Goal: Entertainment & Leisure: Consume media (video, audio)

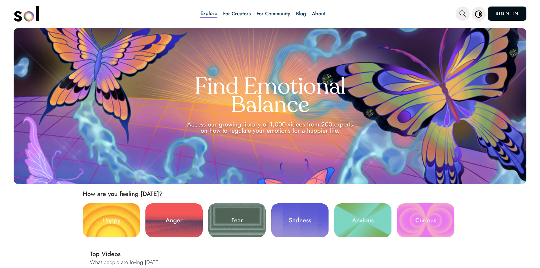
click at [508, 11] on link "SIGN IN" at bounding box center [506, 14] width 39 height 14
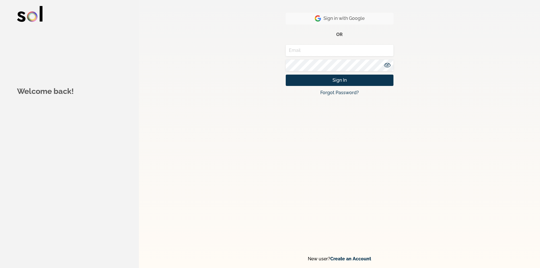
click at [389, 16] on button "Sign in with Google" at bounding box center [340, 19] width 108 height 12
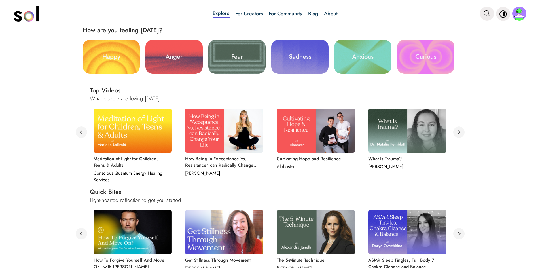
scroll to position [170, 0]
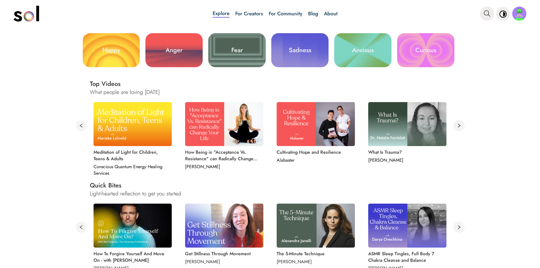
click at [236, 124] on img at bounding box center [224, 124] width 78 height 44
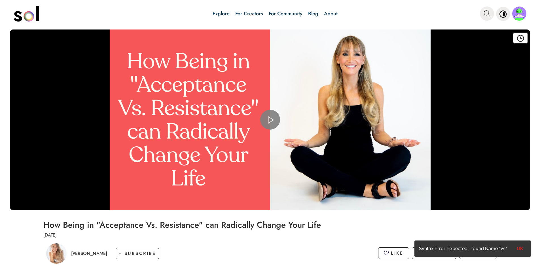
click at [270, 120] on span "Video Player" at bounding box center [270, 120] width 0 height 0
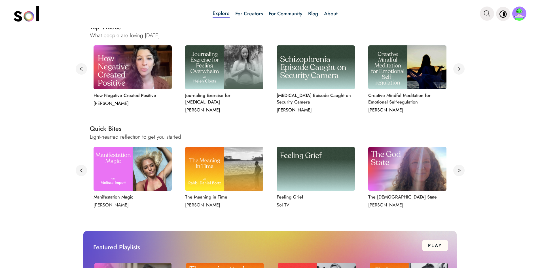
scroll to position [198, 0]
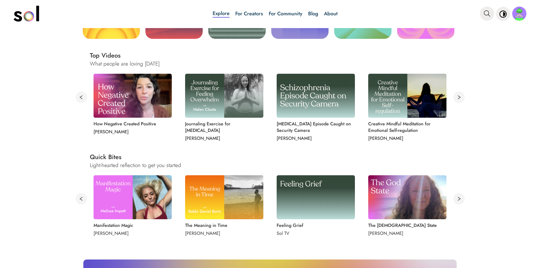
click at [129, 90] on img at bounding box center [132, 96] width 78 height 44
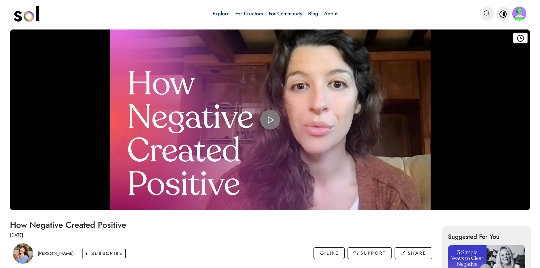
click at [270, 120] on span "Video Player" at bounding box center [270, 120] width 0 height 0
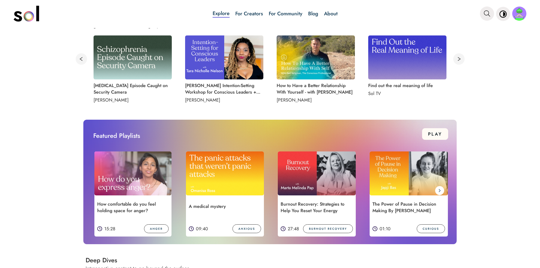
scroll to position [340, 0]
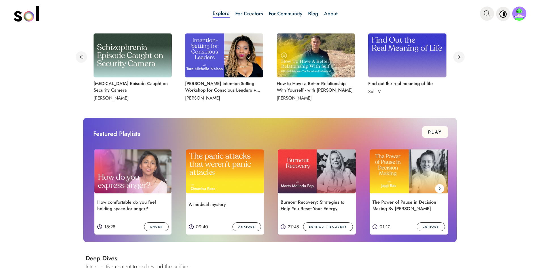
click at [244, 172] on img at bounding box center [225, 171] width 78 height 44
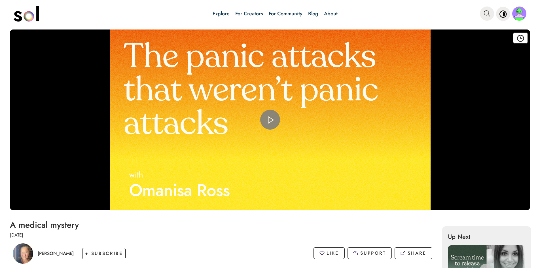
click at [270, 120] on span "Video Player" at bounding box center [270, 120] width 0 height 0
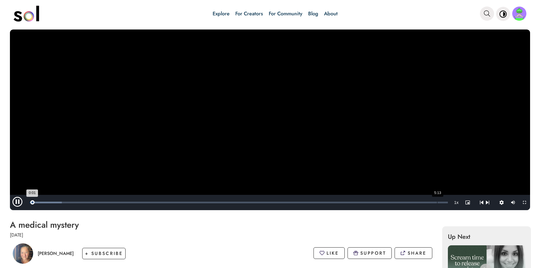
click at [437, 203] on div "Loaded : 7.63% 5:13 0:01" at bounding box center [239, 202] width 418 height 2
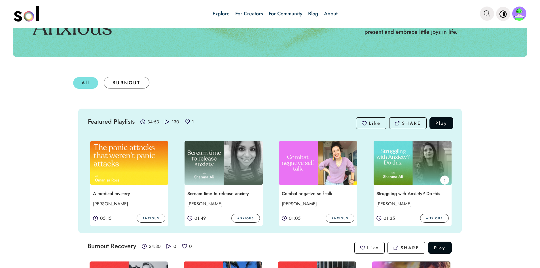
scroll to position [85, 0]
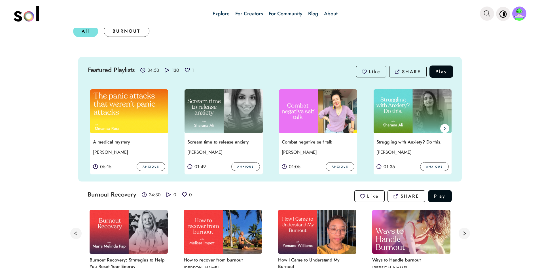
click at [319, 116] on img at bounding box center [318, 111] width 78 height 44
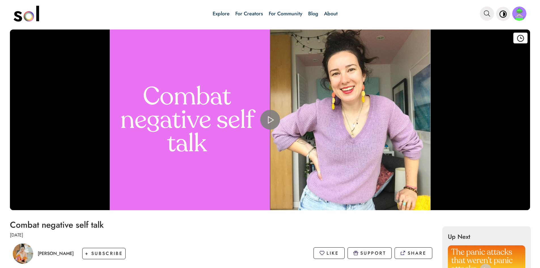
click at [270, 120] on span "Video Player" at bounding box center [270, 120] width 0 height 0
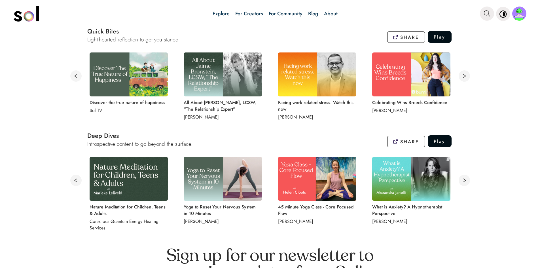
scroll to position [397, 0]
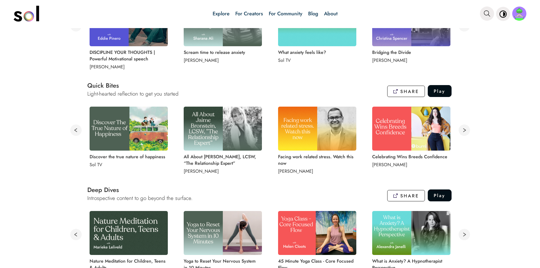
click at [307, 140] on img at bounding box center [317, 129] width 78 height 44
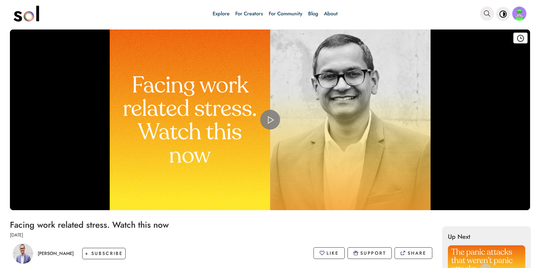
click at [270, 120] on span "Video Player" at bounding box center [270, 120] width 0 height 0
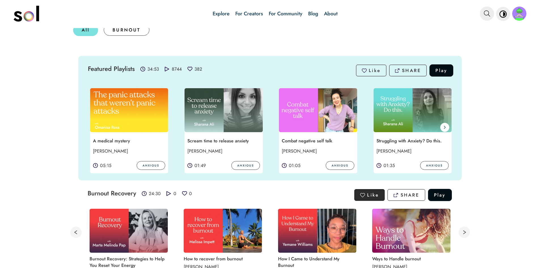
scroll to position [142, 0]
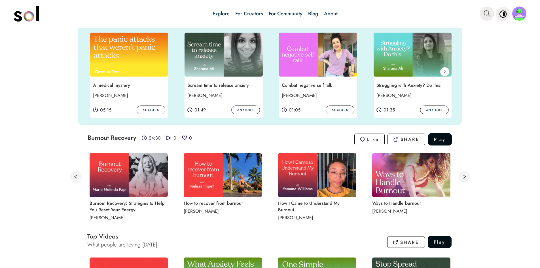
click at [453, 70] on div "Struggling with Anxiety? Do this. Sharana Ali 01:35 ANXIOUS" at bounding box center [412, 72] width 94 height 96
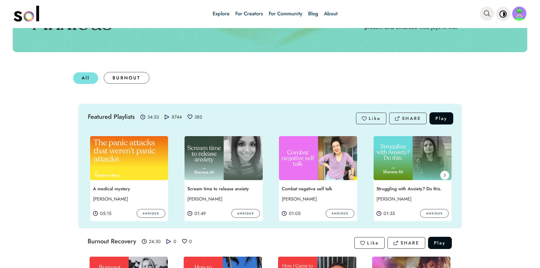
scroll to position [28, 0]
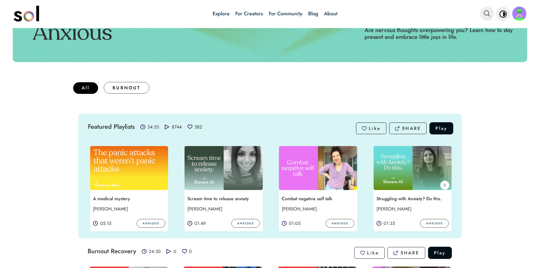
click at [88, 91] on div "All" at bounding box center [85, 88] width 25 height 12
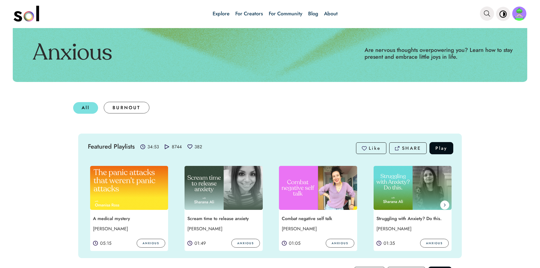
scroll to position [0, 0]
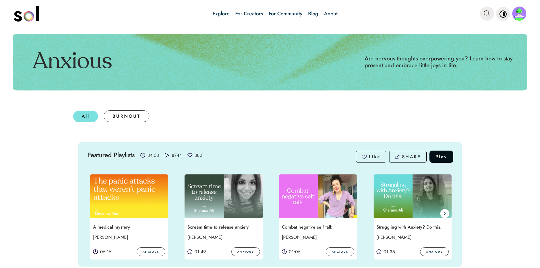
drag, startPoint x: 77, startPoint y: 122, endPoint x: 113, endPoint y: 69, distance: 64.2
click at [77, 122] on div "All BURNOUT" at bounding box center [269, 116] width 399 height 18
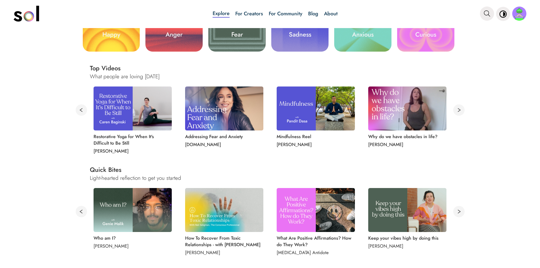
scroll to position [227, 0]
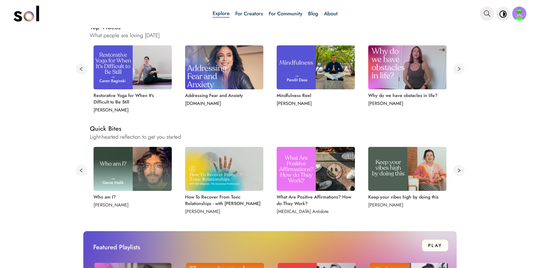
click at [145, 172] on img at bounding box center [132, 169] width 78 height 44
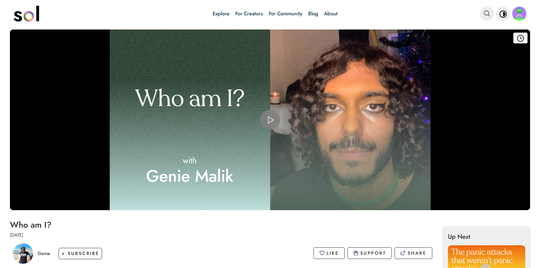
click at [270, 120] on span "Video Player" at bounding box center [270, 120] width 0 height 0
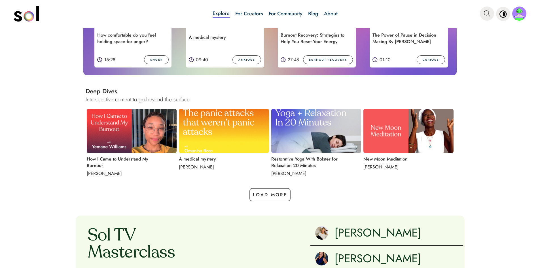
scroll to position [510, 0]
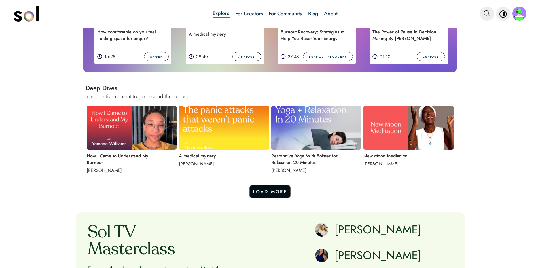
click at [258, 187] on button "Load More" at bounding box center [269, 191] width 41 height 13
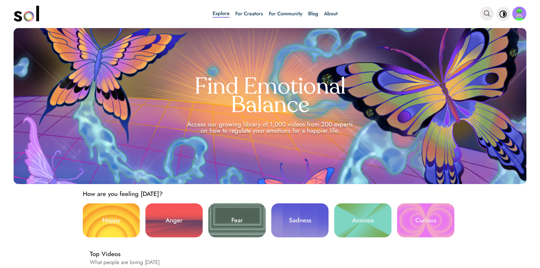
scroll to position [113, 0]
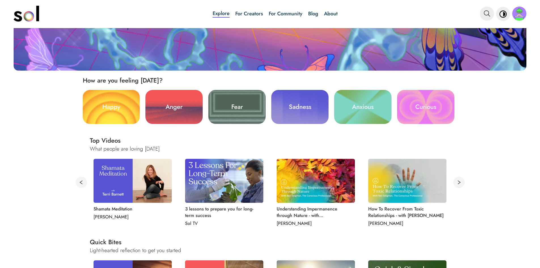
click at [366, 104] on link "Anxious" at bounding box center [362, 107] width 57 height 34
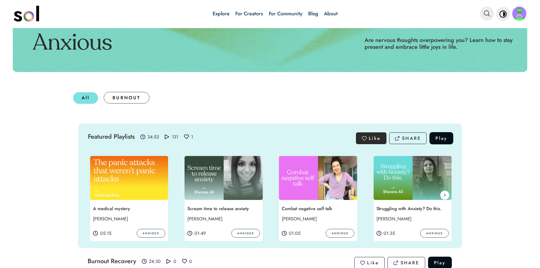
scroll to position [57, 0]
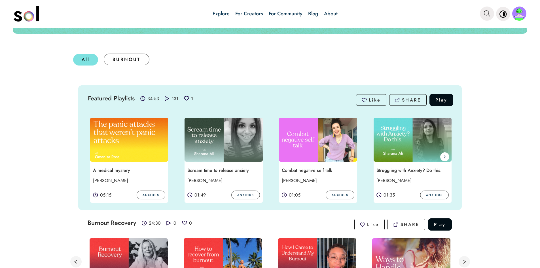
click at [229, 148] on img at bounding box center [223, 140] width 78 height 44
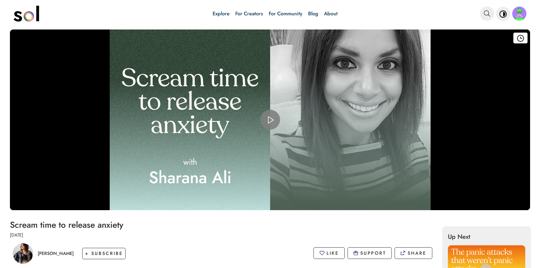
click at [270, 120] on span "Video Player" at bounding box center [270, 120] width 0 height 0
